Goal: Task Accomplishment & Management: Manage account settings

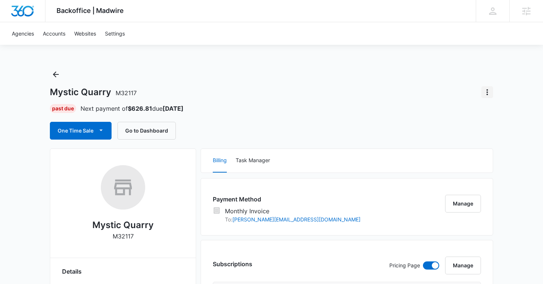
click at [490, 93] on icon "Actions" at bounding box center [487, 92] width 9 height 9
click at [469, 134] on div "Close Account" at bounding box center [457, 134] width 36 height 5
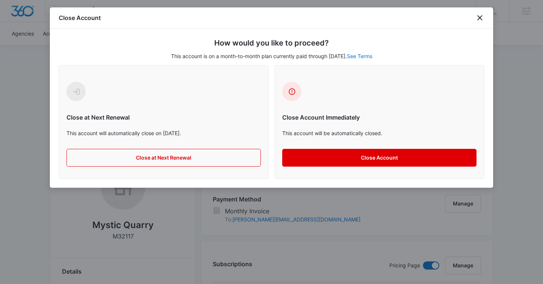
click at [347, 161] on button "Close Account" at bounding box center [379, 158] width 194 height 18
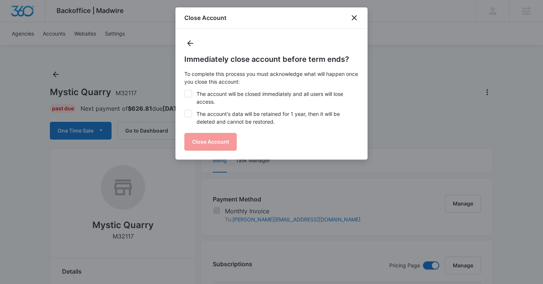
click at [188, 115] on icon at bounding box center [188, 113] width 7 height 7
click at [185, 110] on input "The account's data will be retained for 1 year, then it will be deleted and can…" at bounding box center [184, 110] width 0 height 0
checkbox input "true"
click at [187, 95] on icon at bounding box center [188, 93] width 7 height 7
click at [185, 90] on input "The account will be closed immediately and all users will lose access." at bounding box center [184, 90] width 0 height 0
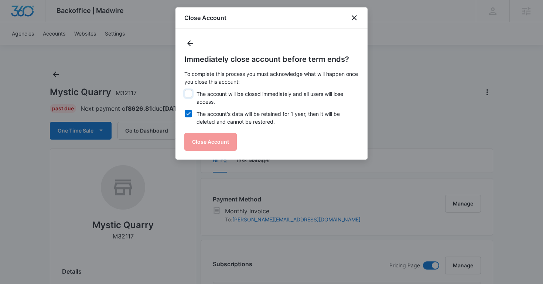
checkbox input "true"
click at [200, 140] on button "Close Account" at bounding box center [210, 142] width 52 height 18
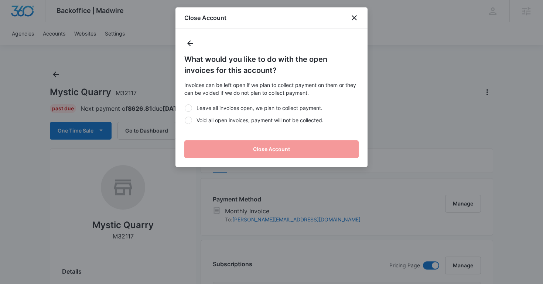
click at [190, 121] on div at bounding box center [188, 119] width 7 height 7
click at [185, 120] on input "Void all open invoices, payment will not be collected." at bounding box center [184, 120] width 0 height 0
radio input "true"
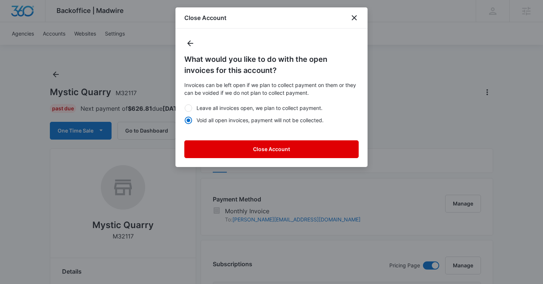
click at [235, 145] on button "Close Account" at bounding box center [271, 149] width 174 height 18
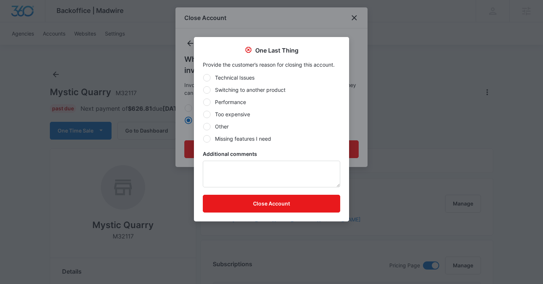
click at [210, 123] on div at bounding box center [206, 126] width 7 height 7
click at [203, 126] on input "Other" at bounding box center [203, 126] width 0 height 0
radio input "true"
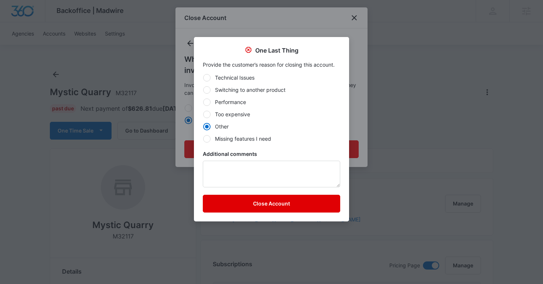
click at [234, 206] on button "Close Account" at bounding box center [272, 203] width 138 height 18
